Goal: Task Accomplishment & Management: Manage account settings

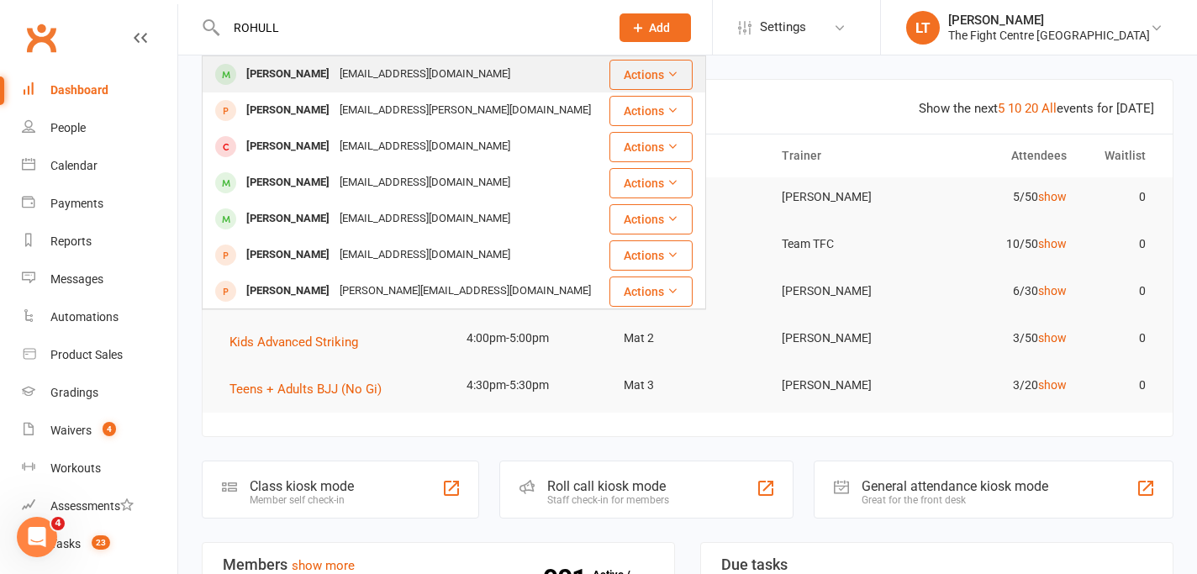
type input "ROHULL"
click at [303, 77] on div "[PERSON_NAME]" at bounding box center [287, 74] width 93 height 24
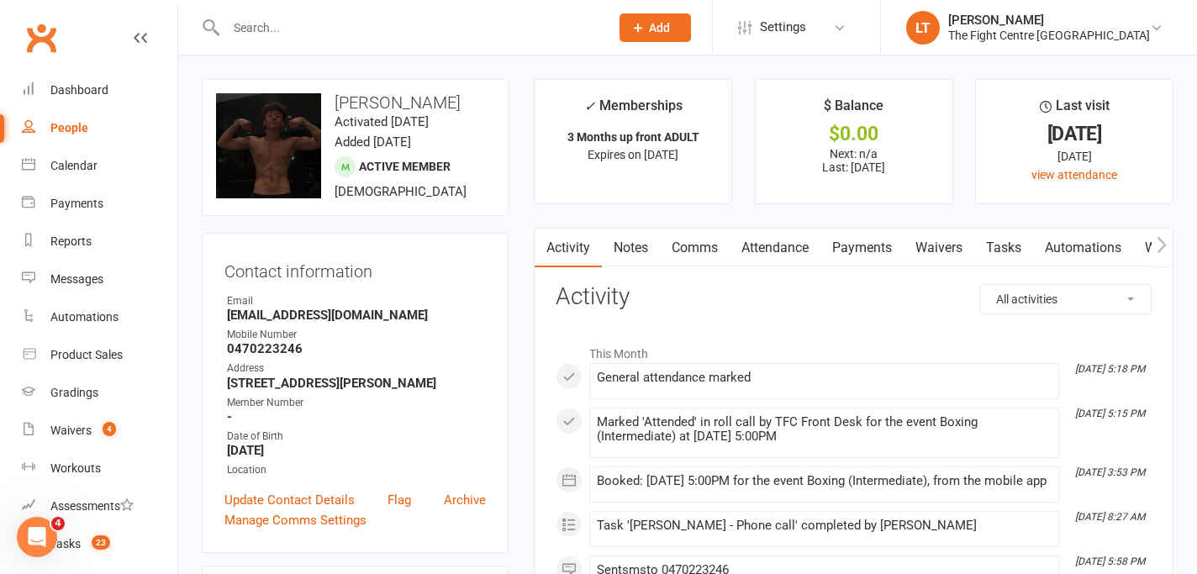
click at [561, 355] on li "This Month" at bounding box center [854, 349] width 596 height 27
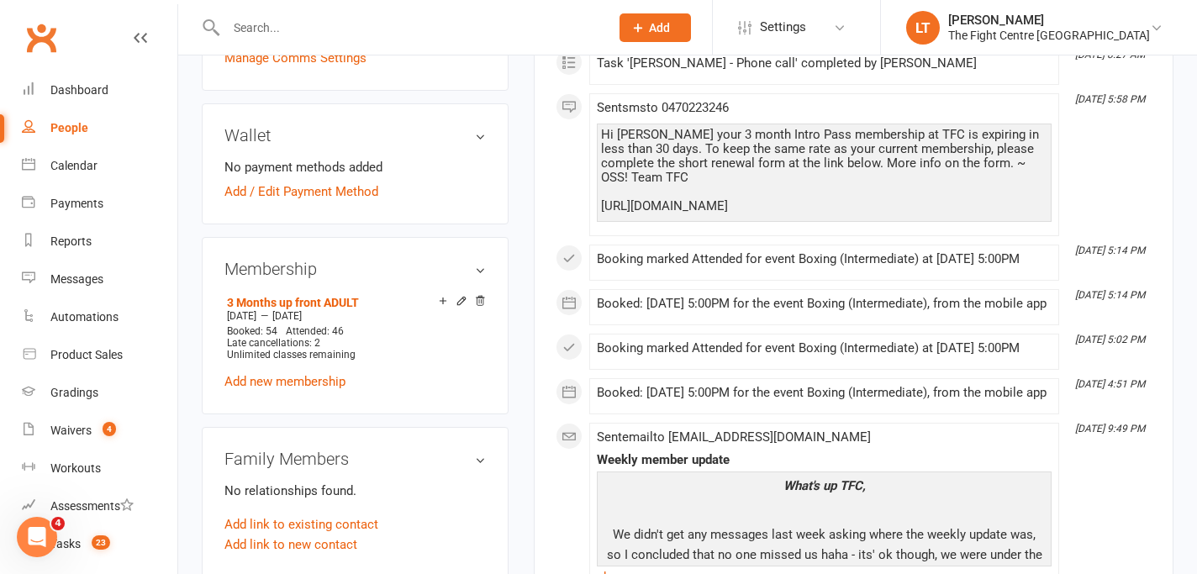
scroll to position [462, 0]
drag, startPoint x: 686, startPoint y: 469, endPoint x: 631, endPoint y: 231, distance: 244.3
click at [631, 231] on div "This Month [DATE] 5:18 PM General attendance marked [DATE] 5:15 PM Marked 'Atte…" at bounding box center [854, 250] width 596 height 750
click at [743, 267] on div "Booking marked Attended for event Boxing (Intermediate) at [DATE] 5:00PM" at bounding box center [824, 260] width 455 height 14
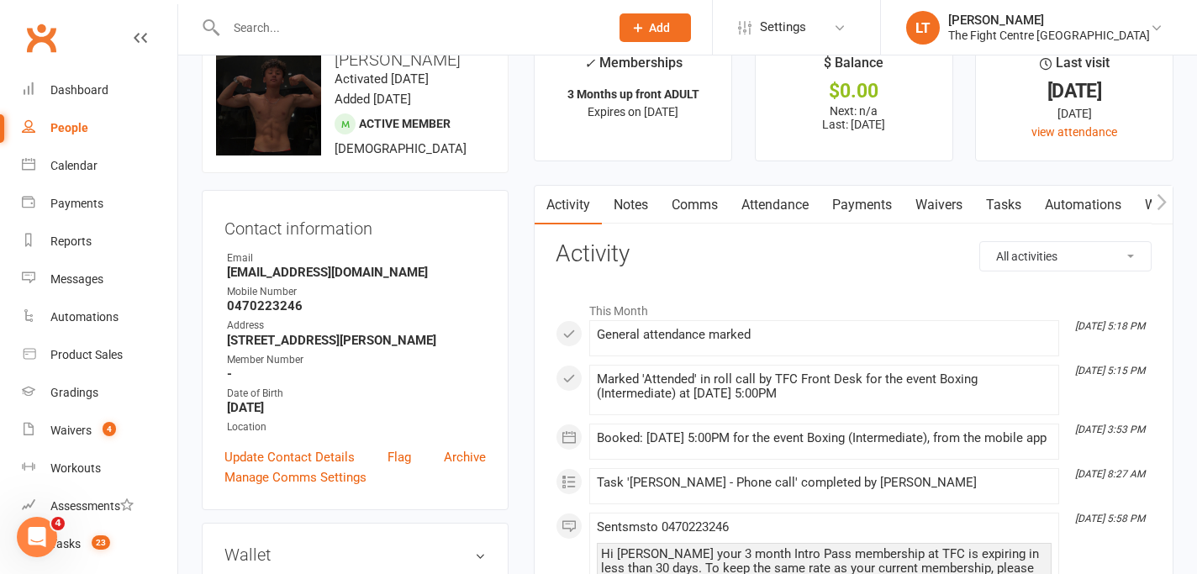
scroll to position [0, 0]
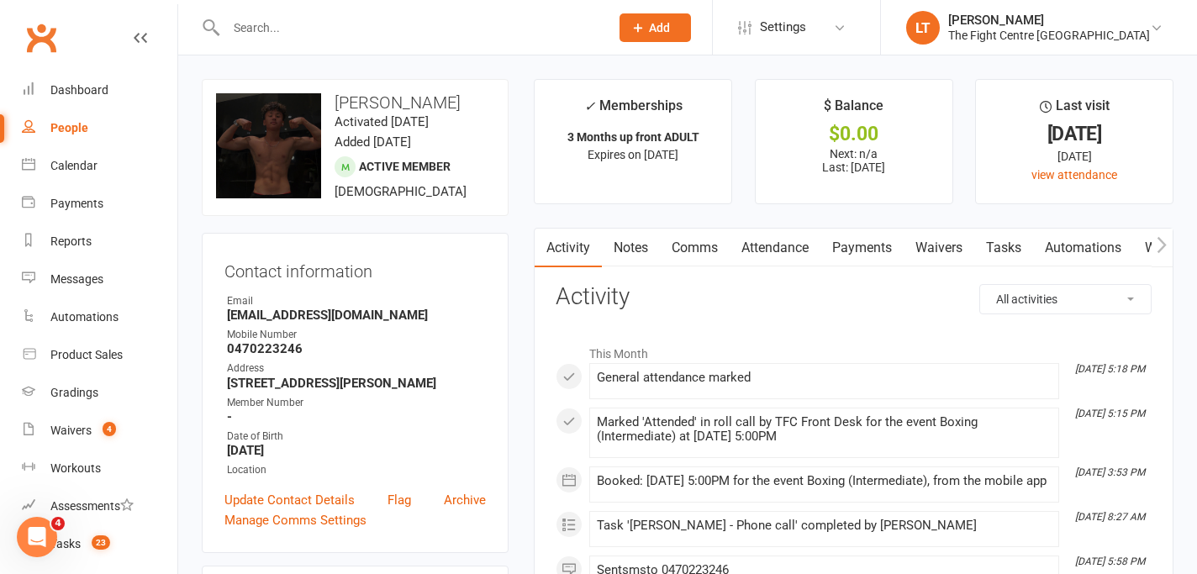
click at [601, 356] on li "This Month" at bounding box center [854, 349] width 596 height 27
click at [86, 425] on div "Waivers" at bounding box center [70, 430] width 41 height 13
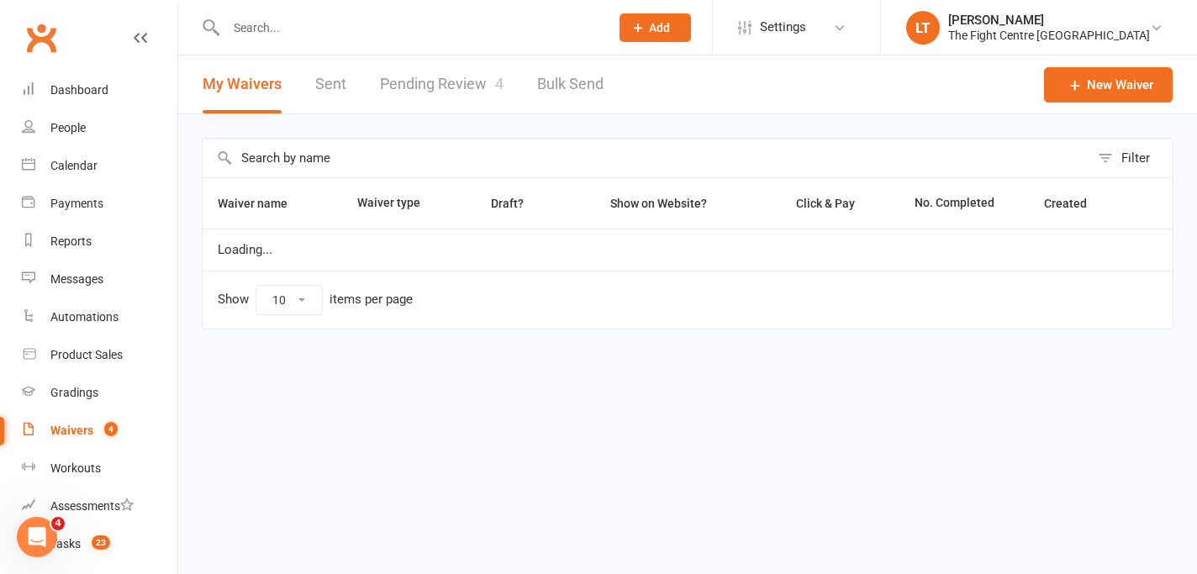
click at [402, 87] on link "Pending Review 4" at bounding box center [442, 84] width 124 height 58
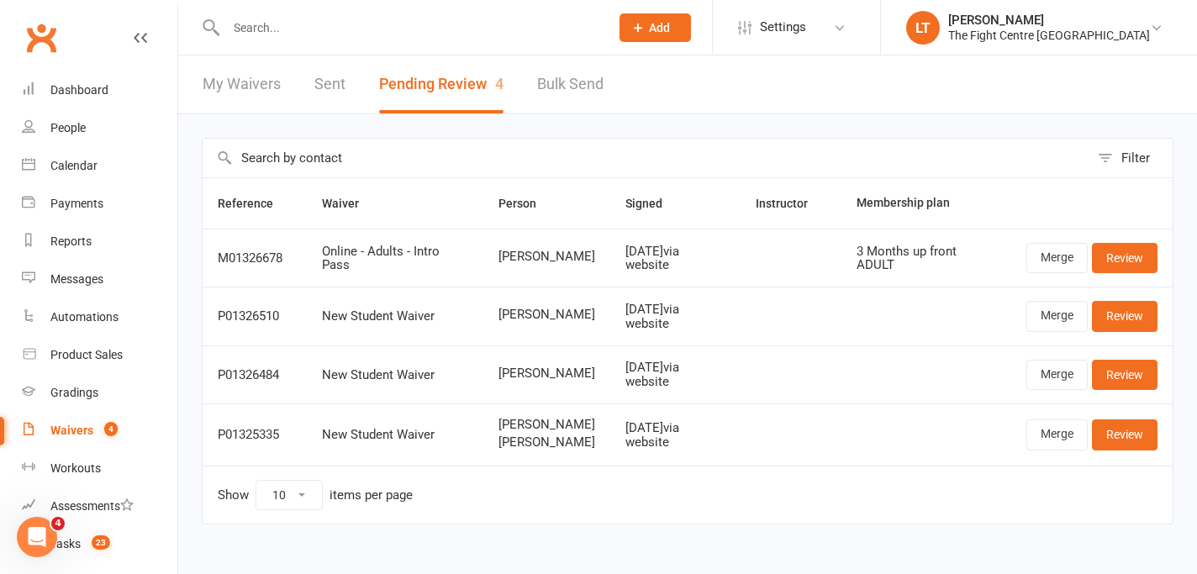
click at [721, 459] on td "[DATE] via website" at bounding box center [675, 435] width 130 height 62
click at [61, 83] on div "Dashboard" at bounding box center [79, 89] width 58 height 13
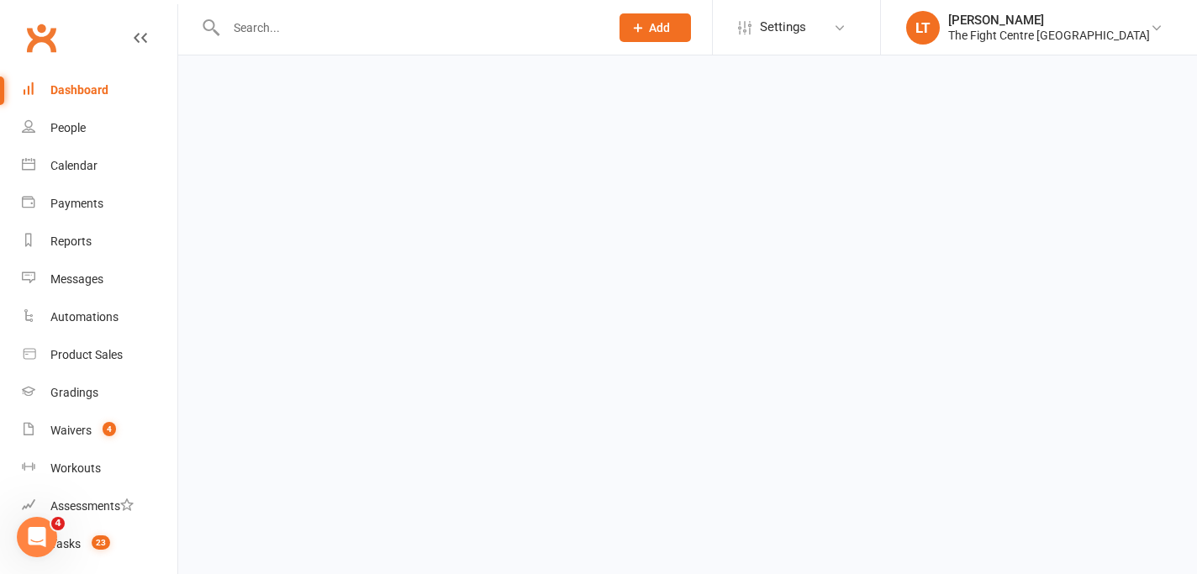
click at [61, 83] on div "Dashboard" at bounding box center [79, 89] width 58 height 13
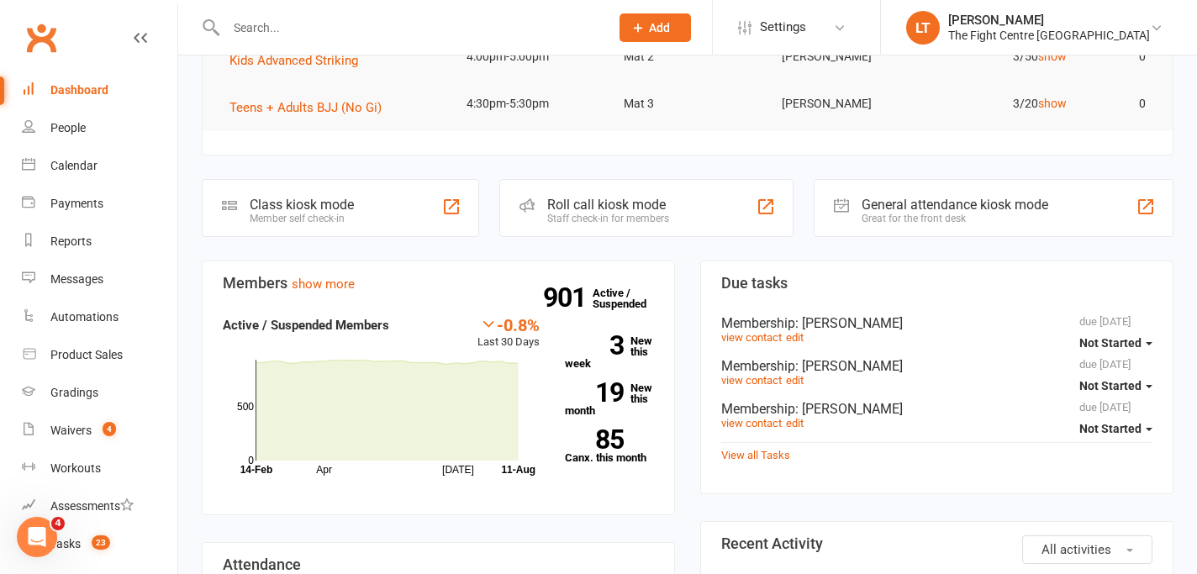
scroll to position [619, 0]
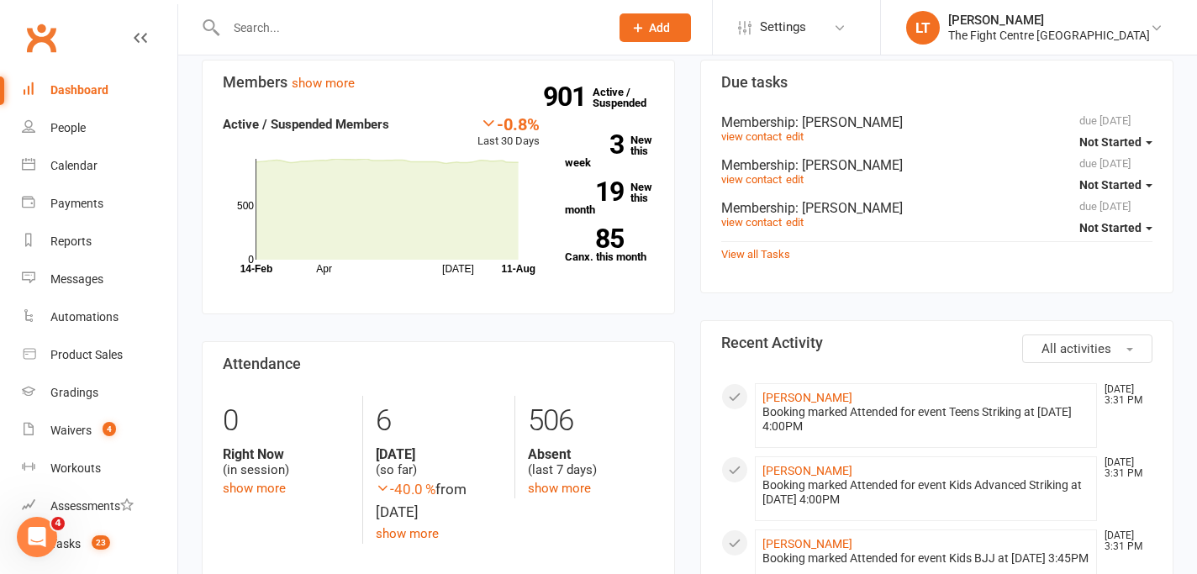
click at [520, 23] on input "text" at bounding box center [409, 28] width 377 height 24
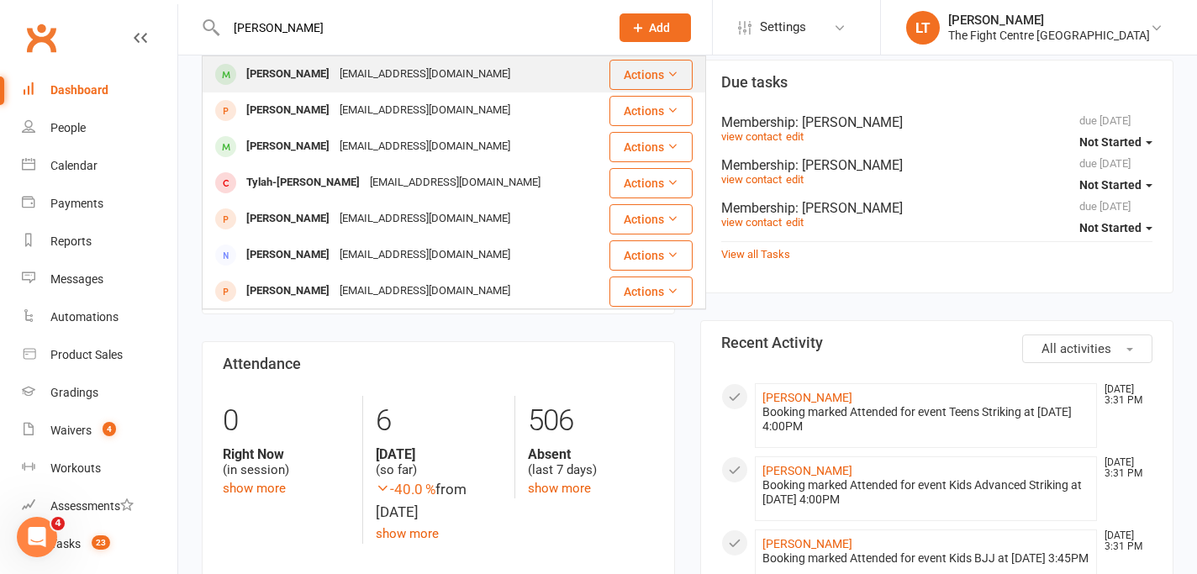
type input "rohullah hussaini"
click at [459, 67] on div "[EMAIL_ADDRESS][DOMAIN_NAME]" at bounding box center [425, 74] width 181 height 24
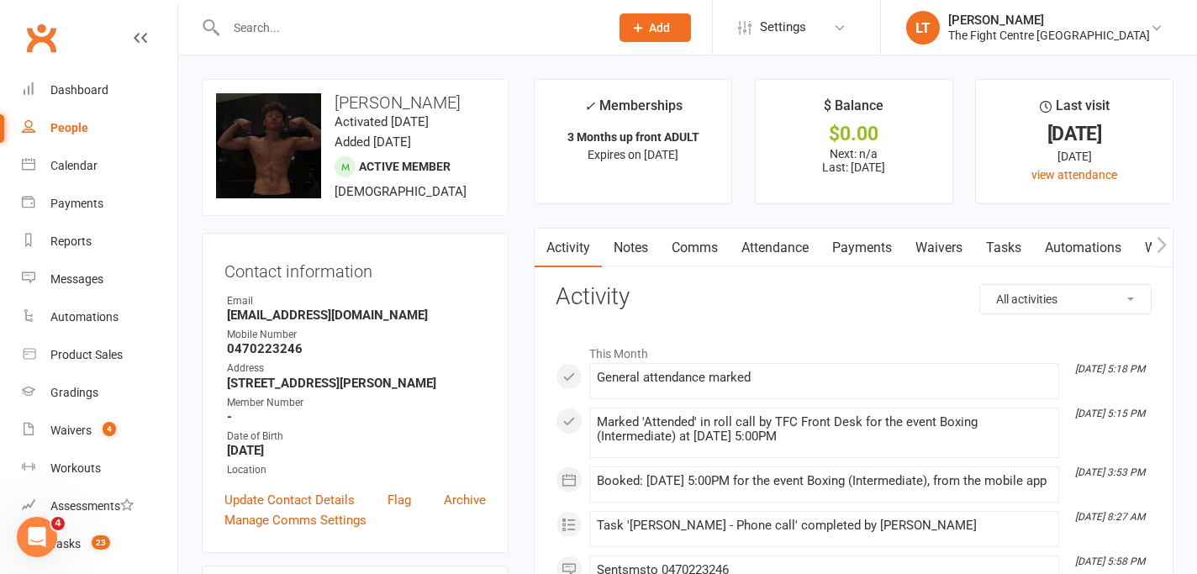
click at [630, 257] on link "Notes" at bounding box center [631, 248] width 58 height 39
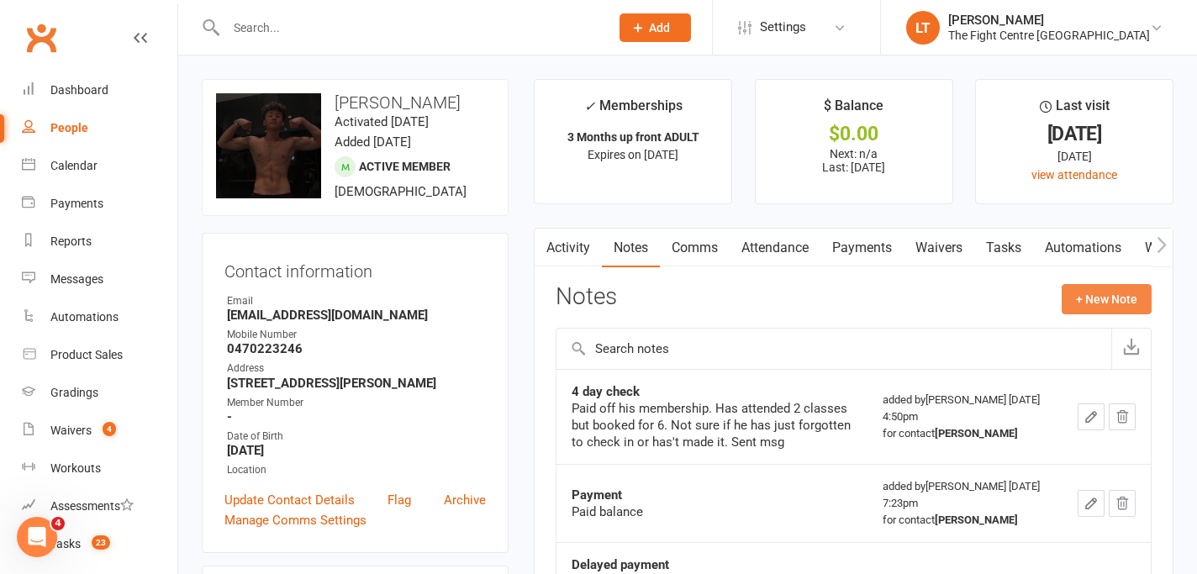
click at [1079, 293] on button "+ New Note" at bounding box center [1107, 299] width 90 height 30
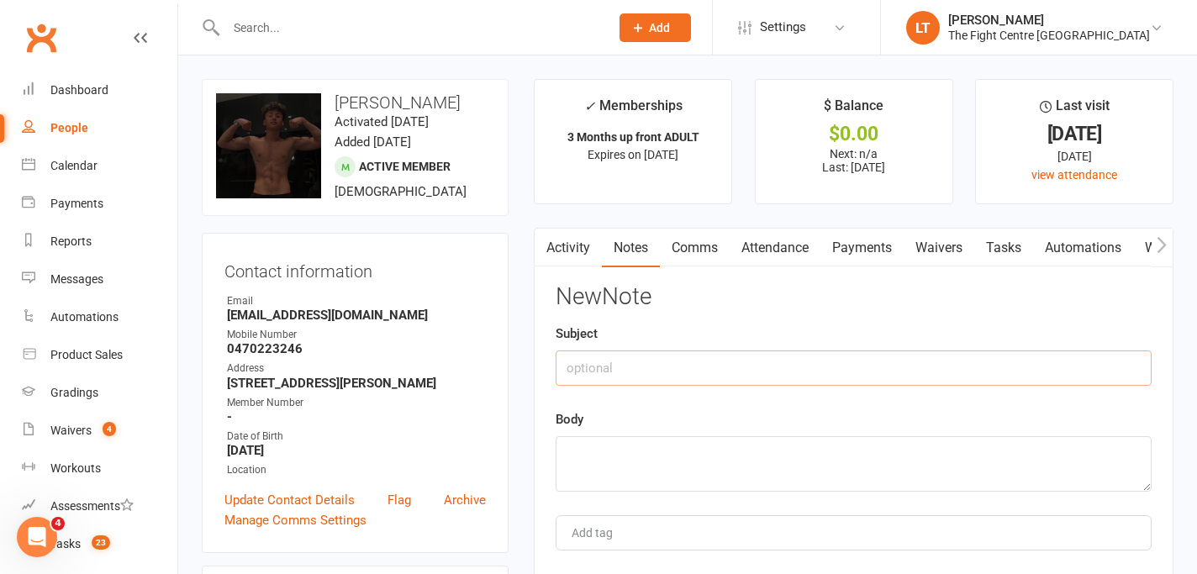
click at [694, 372] on input "text" at bounding box center [854, 368] width 596 height 35
type input "Upgrading to direct debit"
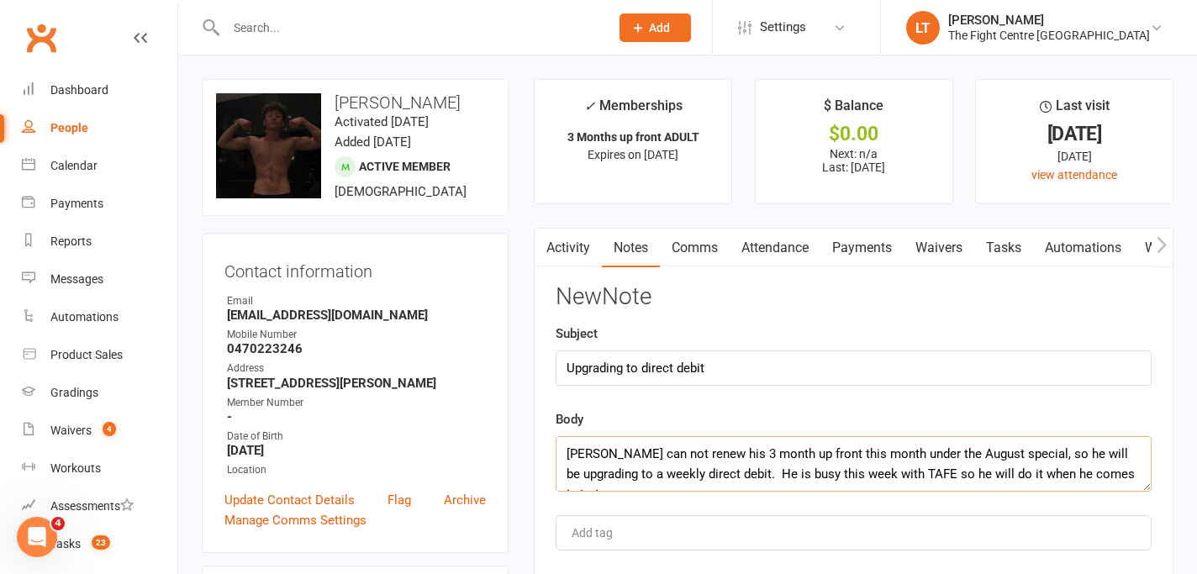
scroll to position [10, 0]
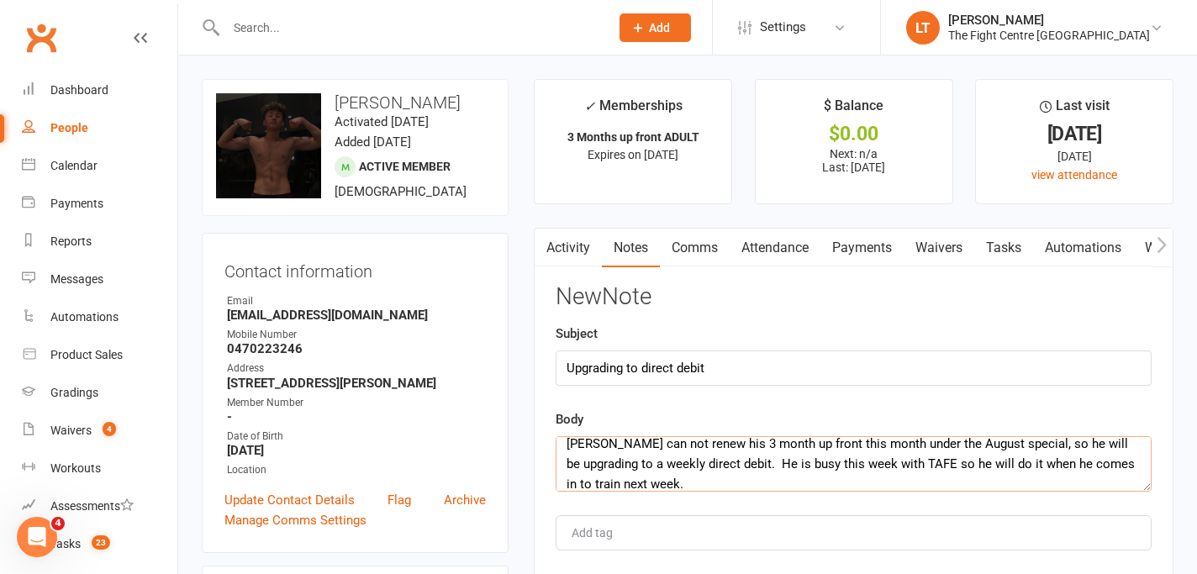
type textarea "Rohullah can not renew his 3 month up front this month under the August special…"
click at [764, 362] on input "Upgrading to direct debit" at bounding box center [854, 368] width 596 height 35
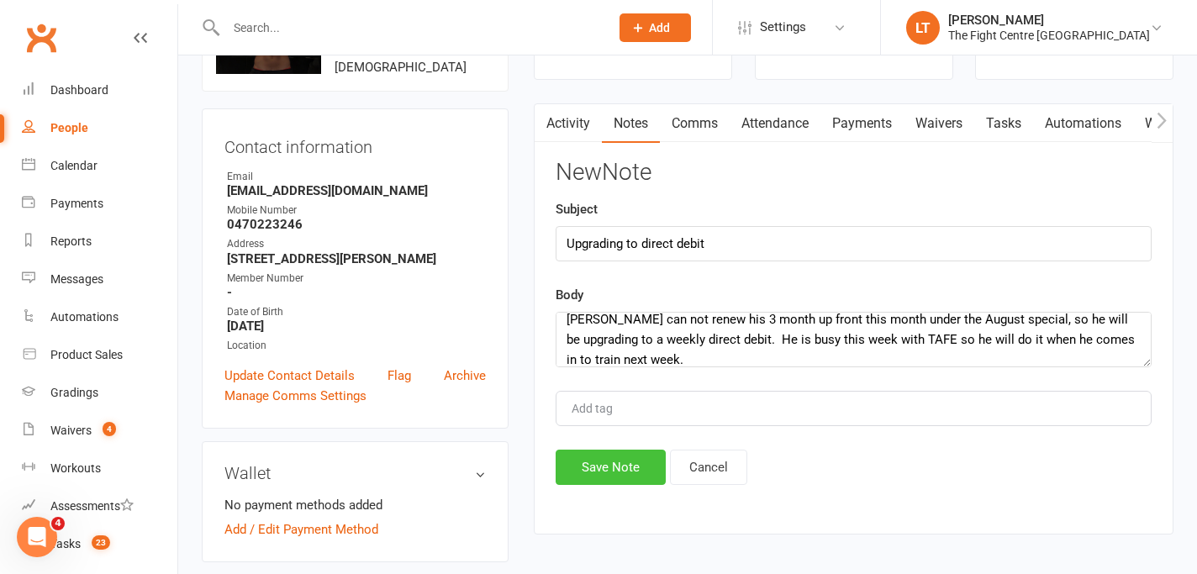
click at [617, 462] on button "Save Note" at bounding box center [611, 467] width 110 height 35
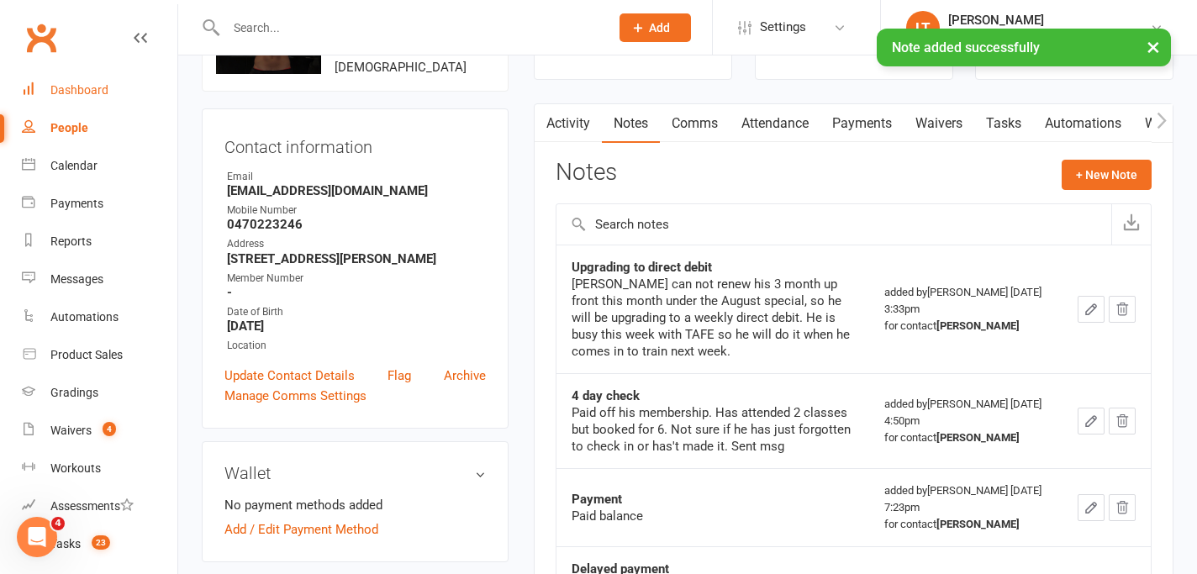
click at [73, 99] on link "Dashboard" at bounding box center [100, 90] width 156 height 38
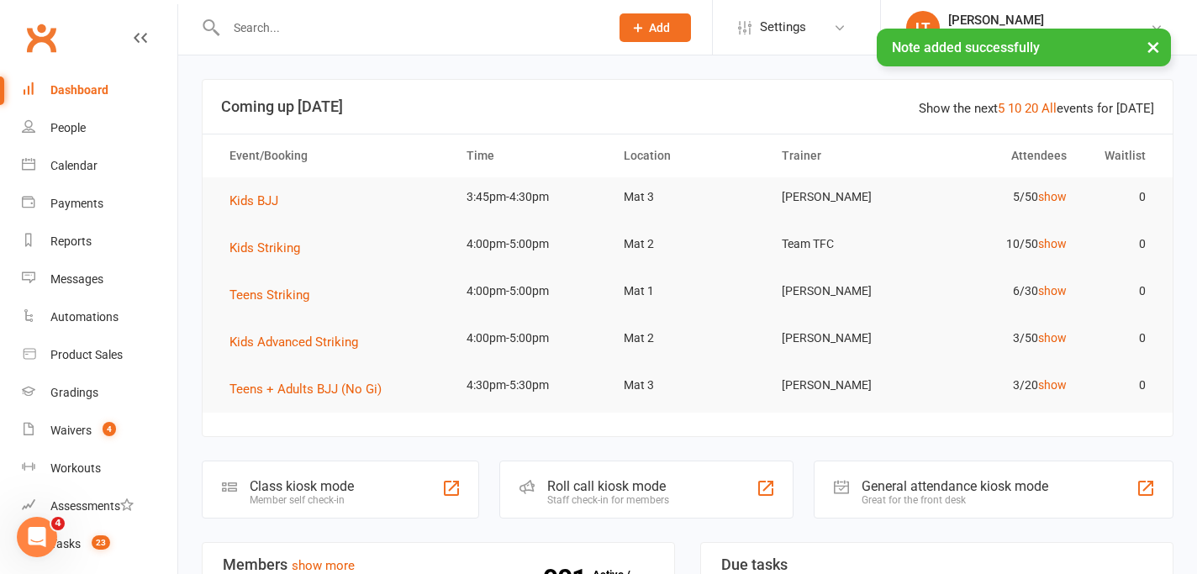
scroll to position [725, 0]
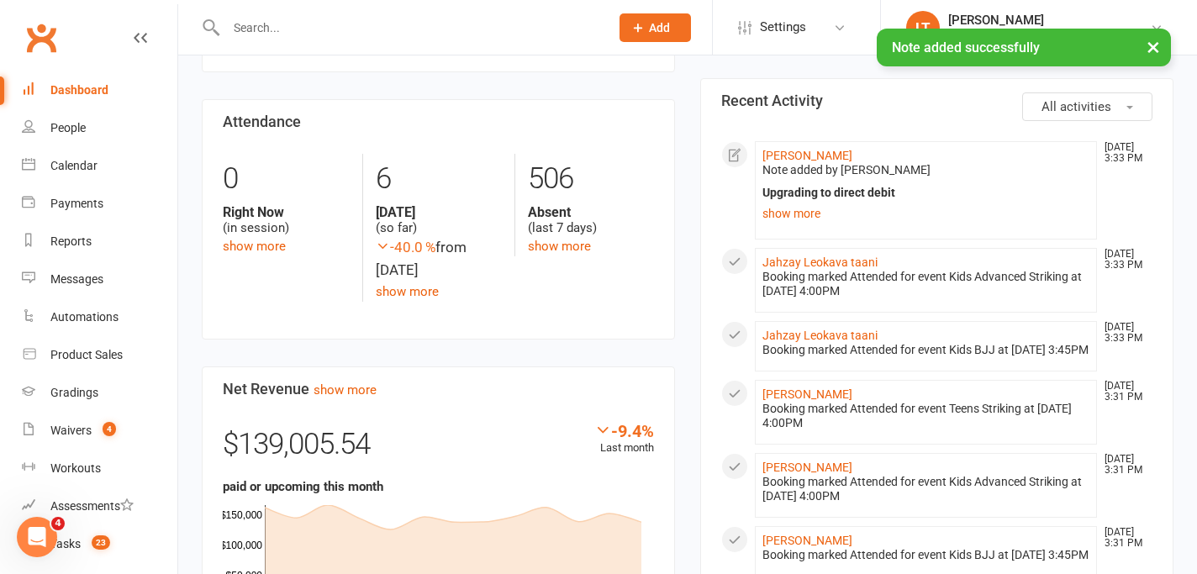
click at [627, 443] on div "-9.4% Last month" at bounding box center [624, 439] width 60 height 36
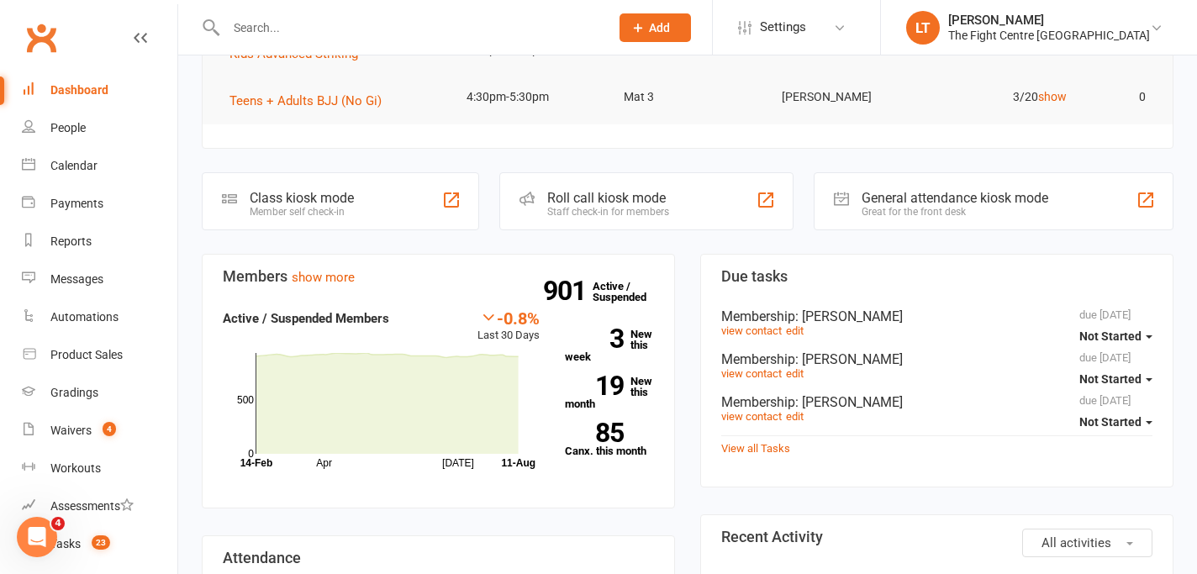
scroll to position [227, 0]
